Goal: Task Accomplishment & Management: Manage account settings

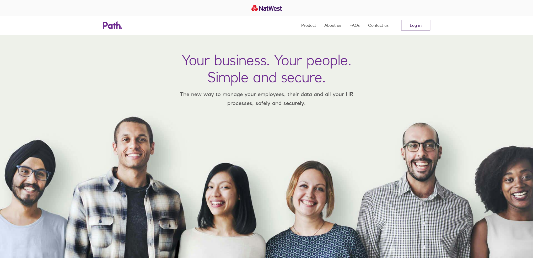
click at [416, 30] on link "Log in" at bounding box center [415, 25] width 29 height 10
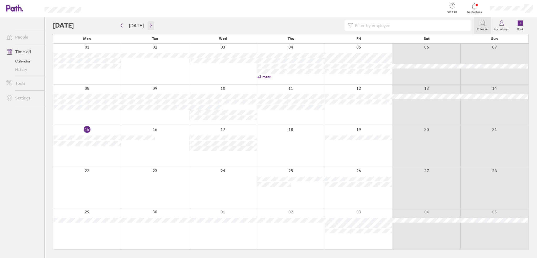
click at [149, 25] on icon "button" at bounding box center [151, 25] width 4 height 4
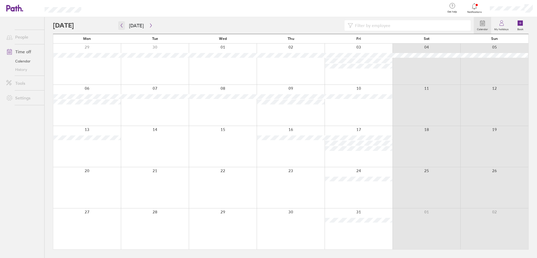
click at [122, 25] on icon "button" at bounding box center [122, 25] width 4 height 4
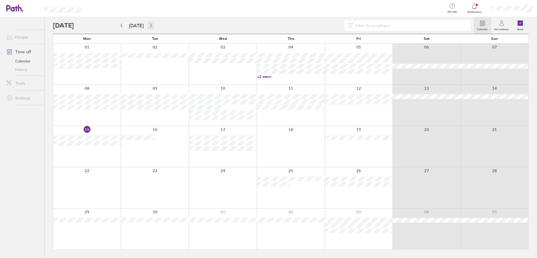
click at [149, 26] on icon "button" at bounding box center [151, 25] width 4 height 4
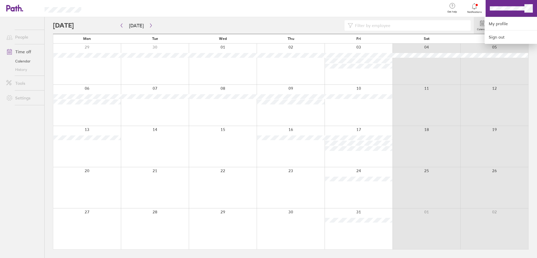
click at [527, 7] on div at bounding box center [268, 129] width 537 height 258
click at [392, 3] on div at bounding box center [265, 8] width 351 height 17
click at [497, 5] on div at bounding box center [268, 129] width 537 height 258
click at [396, 6] on div at bounding box center [265, 8] width 351 height 17
click at [368, 6] on div at bounding box center [265, 8] width 351 height 17
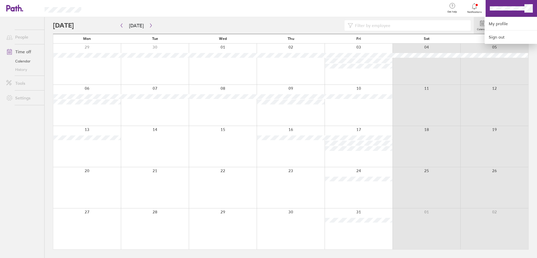
click at [531, 9] on div at bounding box center [268, 129] width 537 height 258
click at [501, 21] on link "My profile" at bounding box center [510, 23] width 52 height 13
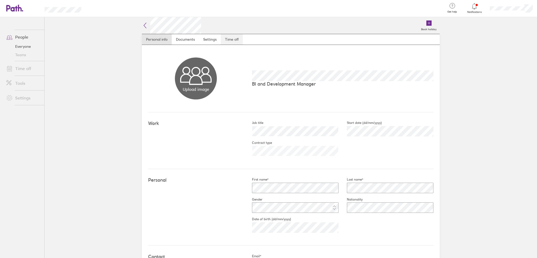
click at [234, 39] on link "Time off" at bounding box center [232, 39] width 22 height 10
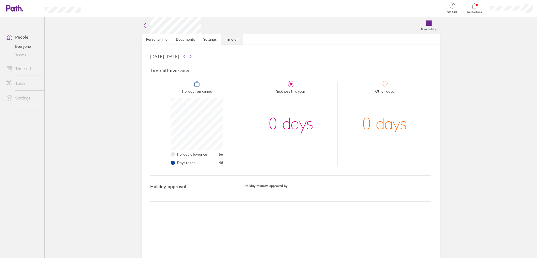
scroll to position [52, 52]
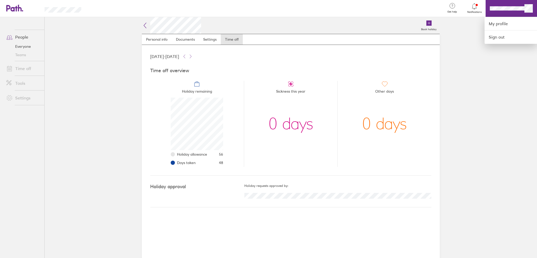
click at [529, 8] on div at bounding box center [268, 129] width 537 height 258
click at [26, 47] on div at bounding box center [268, 129] width 537 height 258
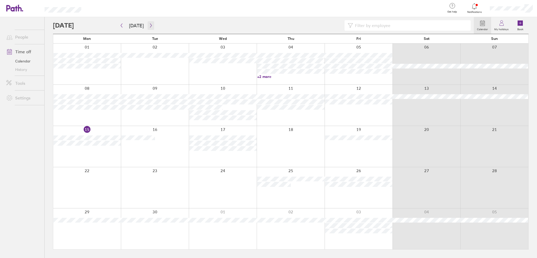
click at [150, 26] on icon "button" at bounding box center [151, 25] width 4 height 4
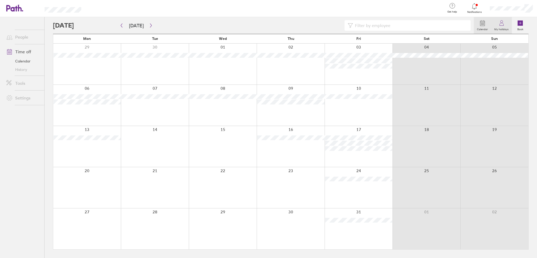
click at [500, 25] on icon at bounding box center [501, 23] width 6 height 6
